Goal: Information Seeking & Learning: Find specific page/section

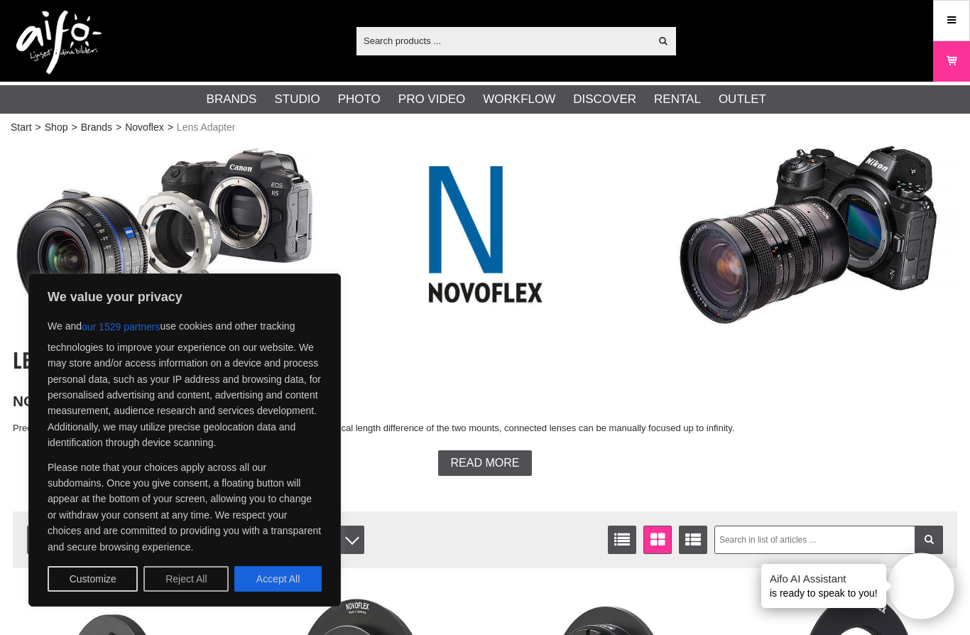
click at [197, 578] on button "Reject All" at bounding box center [185, 579] width 85 height 26
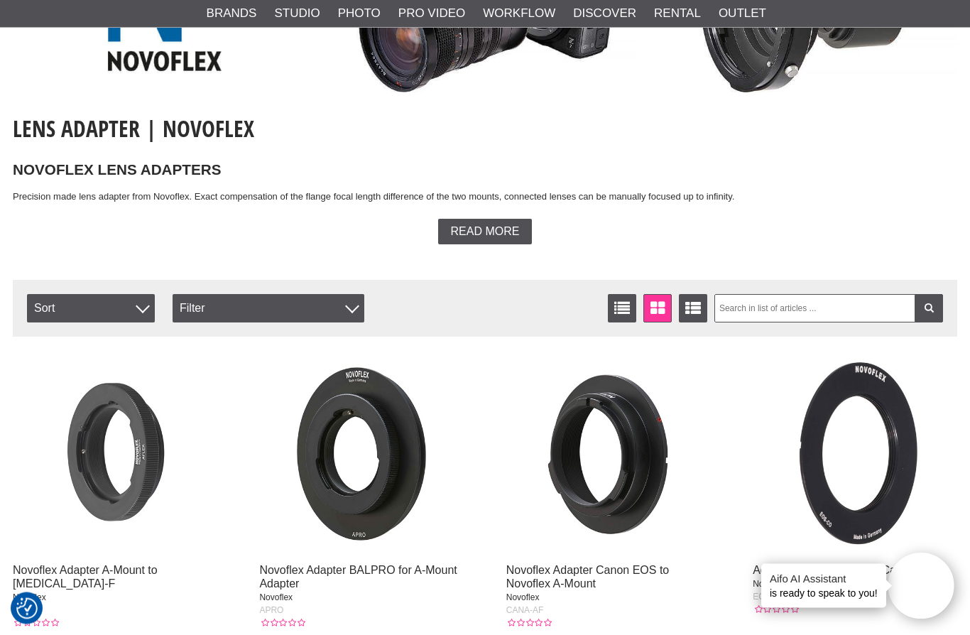
scroll to position [232, 0]
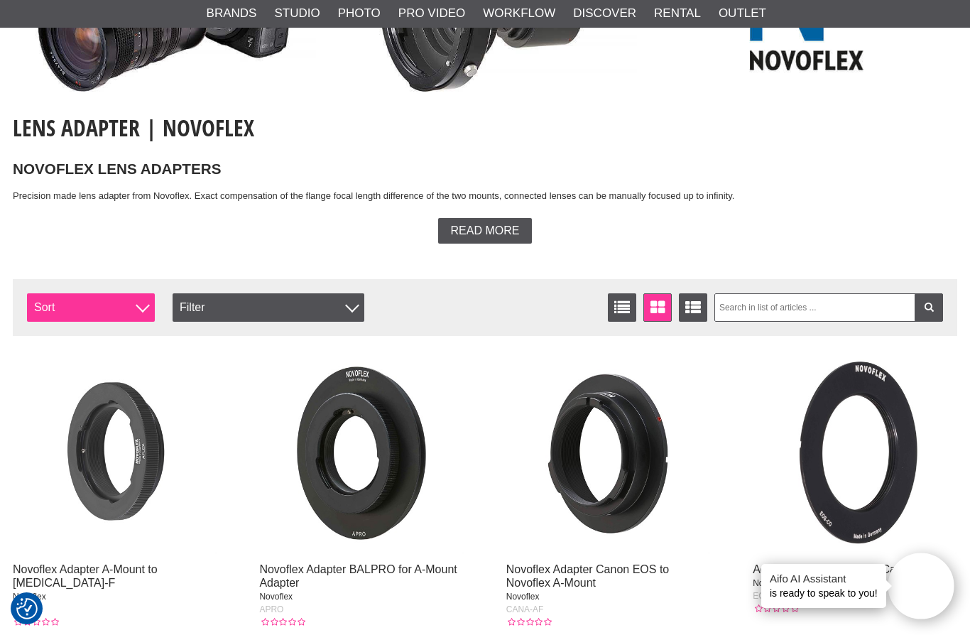
click at [133, 305] on span "Sort" at bounding box center [91, 307] width 128 height 28
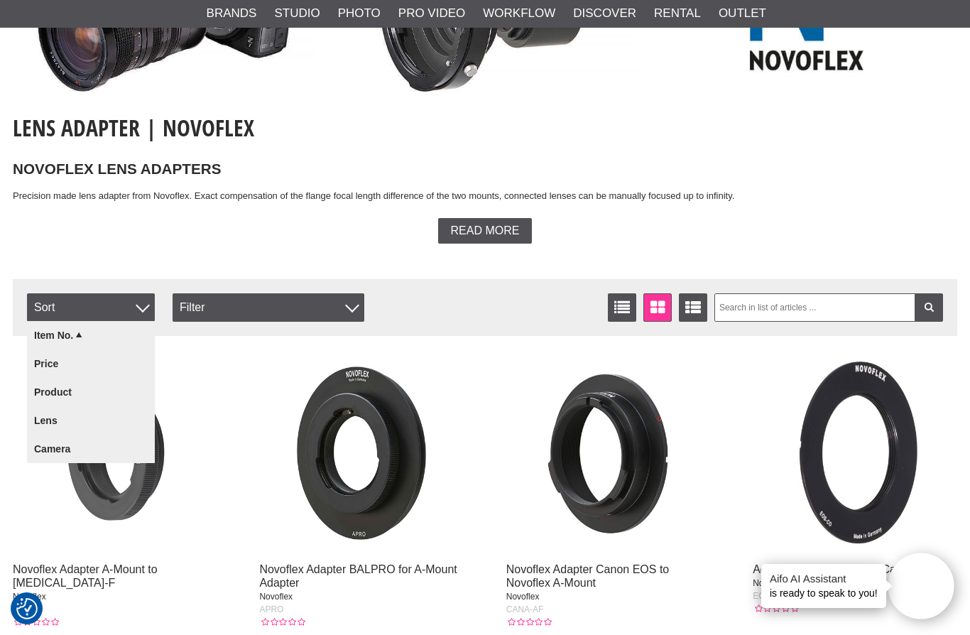
click at [268, 365] on img at bounding box center [361, 452] width 204 height 204
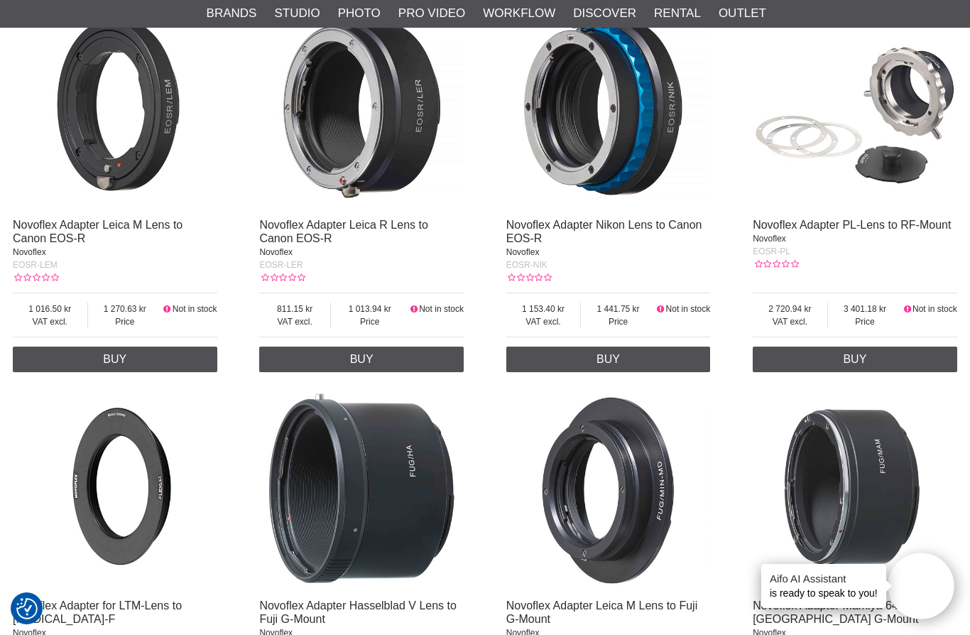
scroll to position [1326, 0]
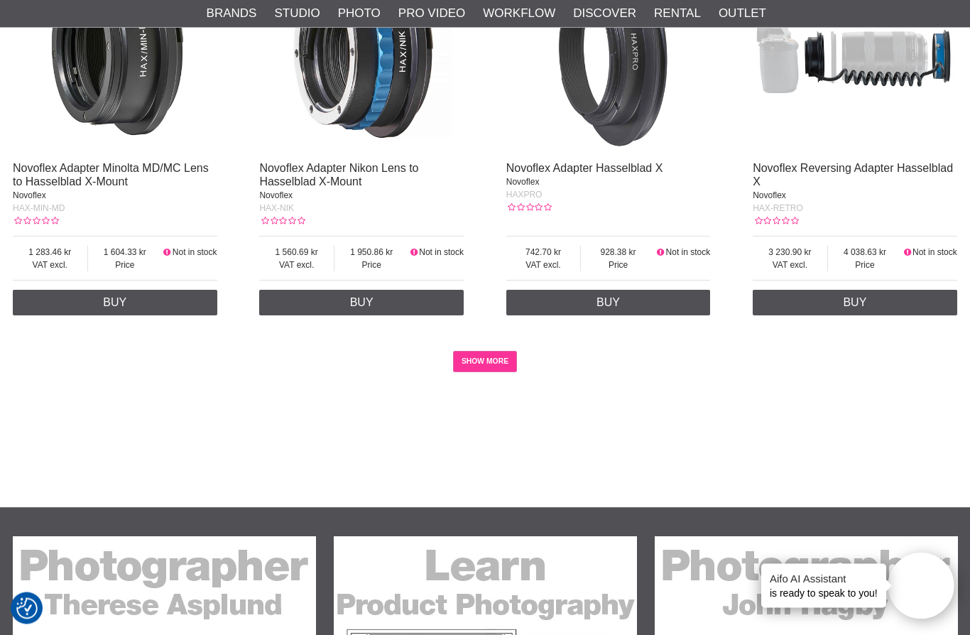
click at [495, 373] on link "SHOW MORE" at bounding box center [485, 361] width 65 height 21
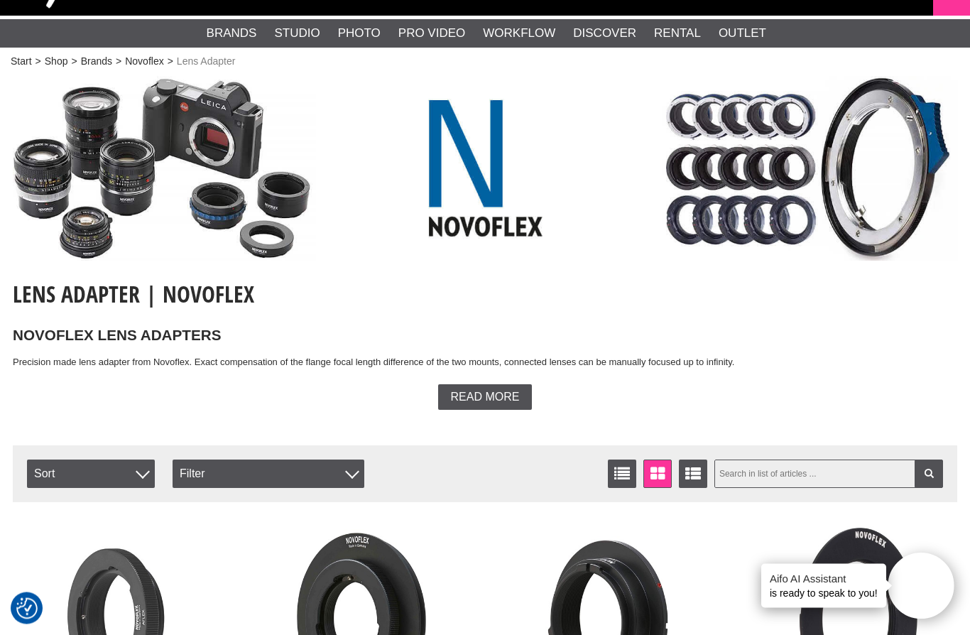
click at [824, 468] on input "text" at bounding box center [828, 474] width 229 height 28
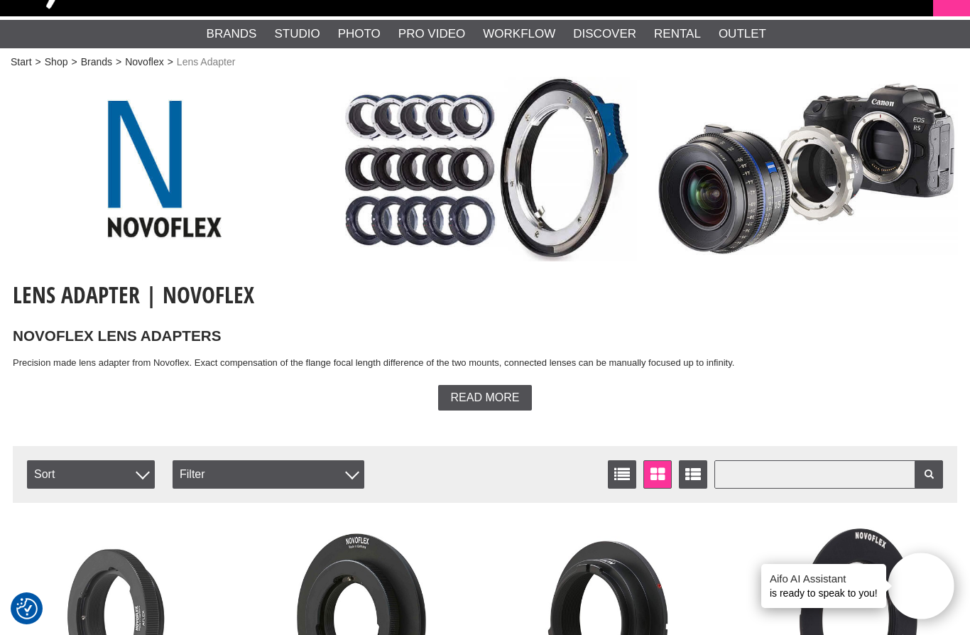
scroll to position [0, 0]
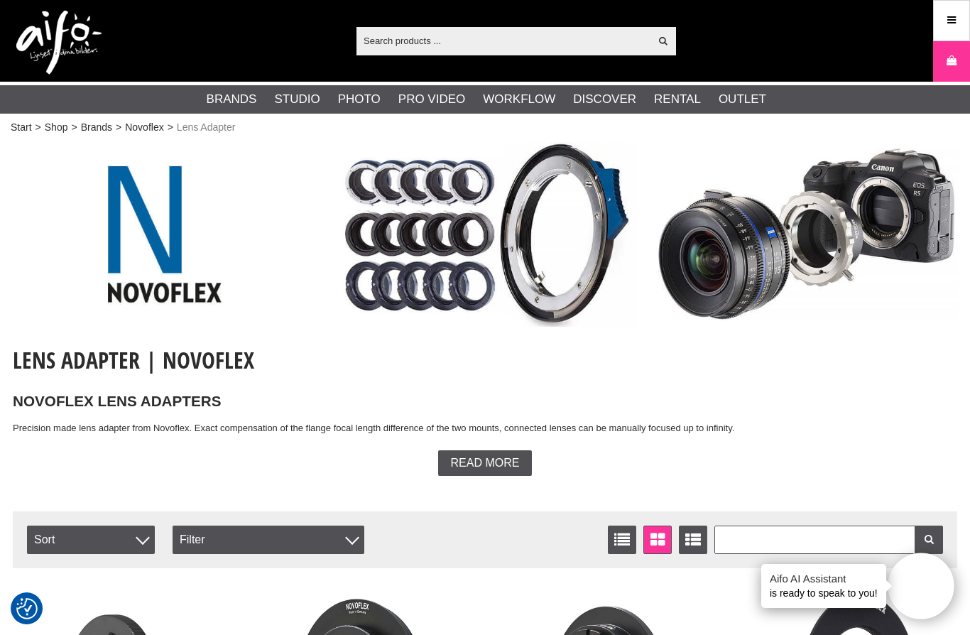
click at [530, 33] on input "text" at bounding box center [502, 40] width 293 height 21
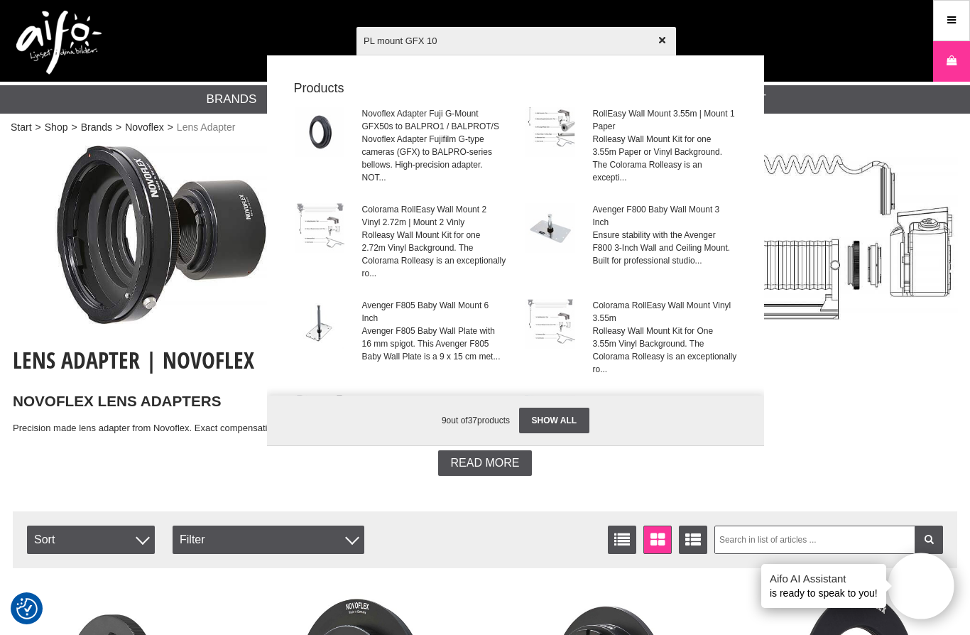
type input "PL mount GFX 100"
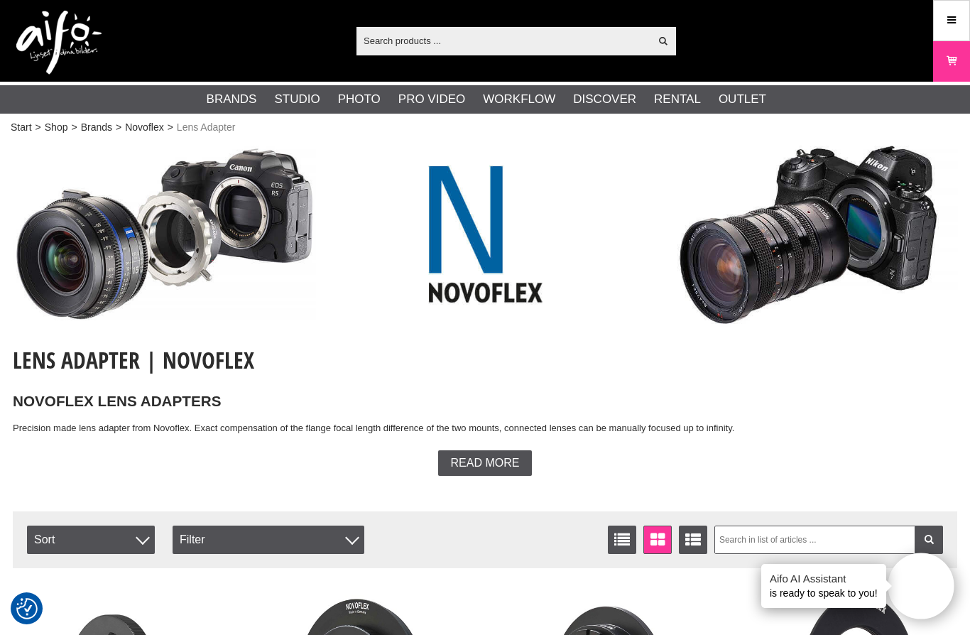
click at [192, 358] on h1 "Lens Adapter | Novoflex" at bounding box center [485, 359] width 944 height 31
click at [507, 466] on span "Read more" at bounding box center [485, 462] width 69 height 13
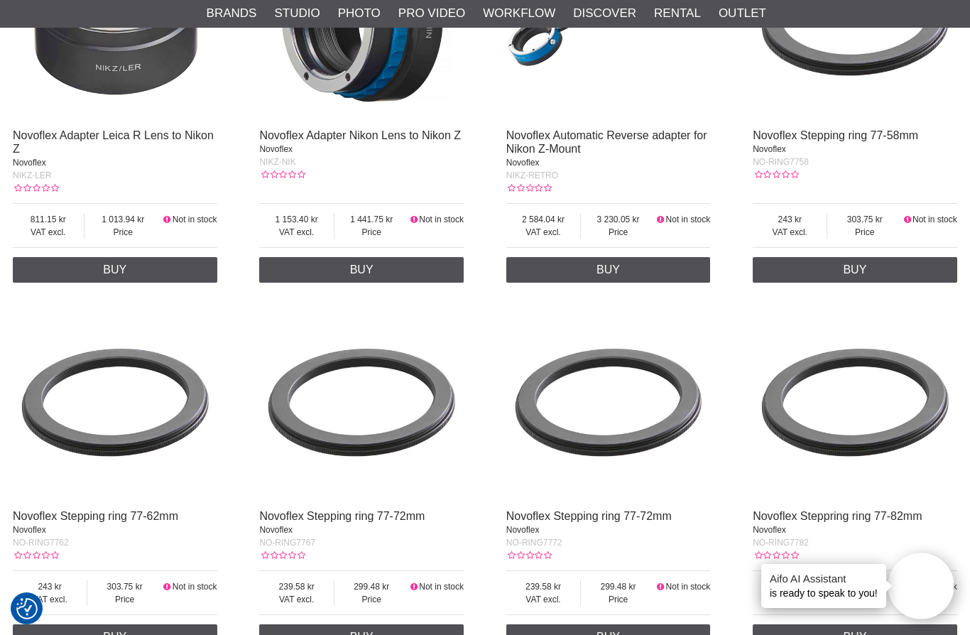
scroll to position [6461, 0]
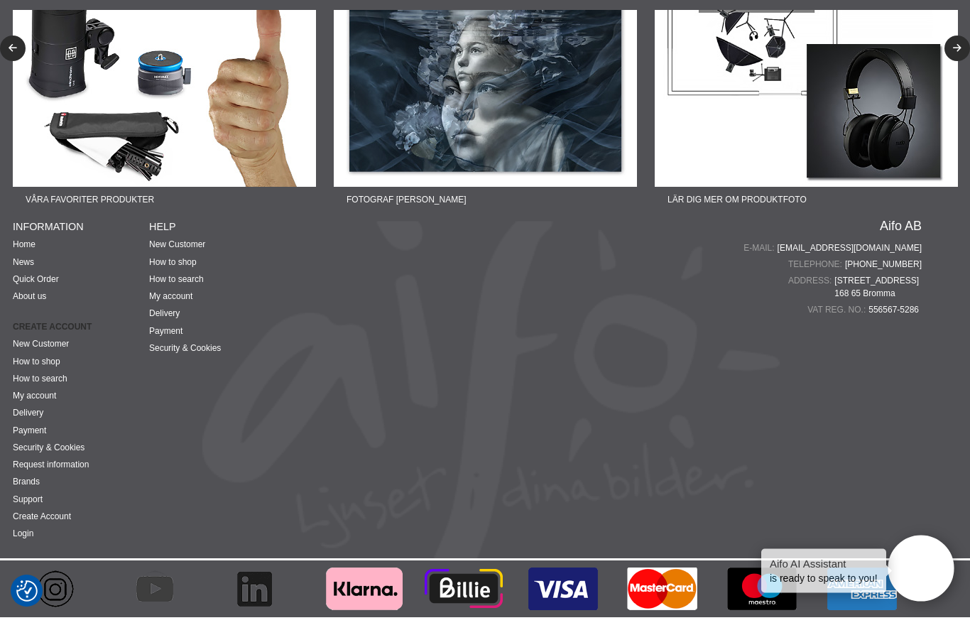
scroll to position [7326, 0]
